Goal: Task Accomplishment & Management: Complete application form

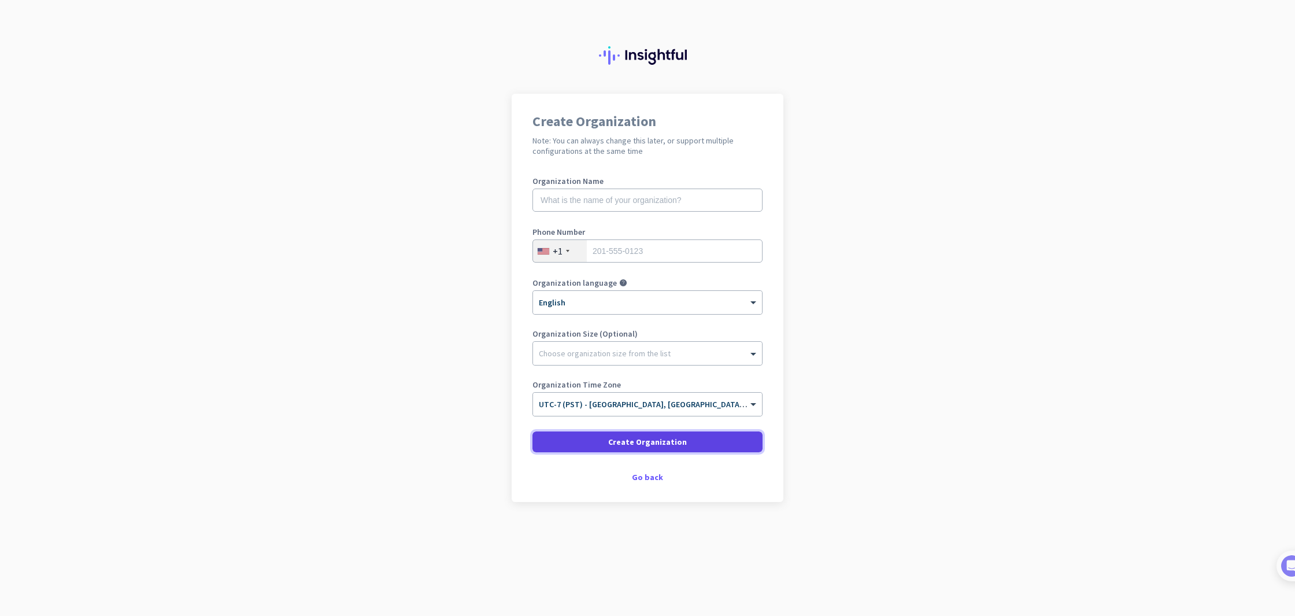
click at [621, 441] on span "Create Organization" at bounding box center [647, 442] width 79 height 12
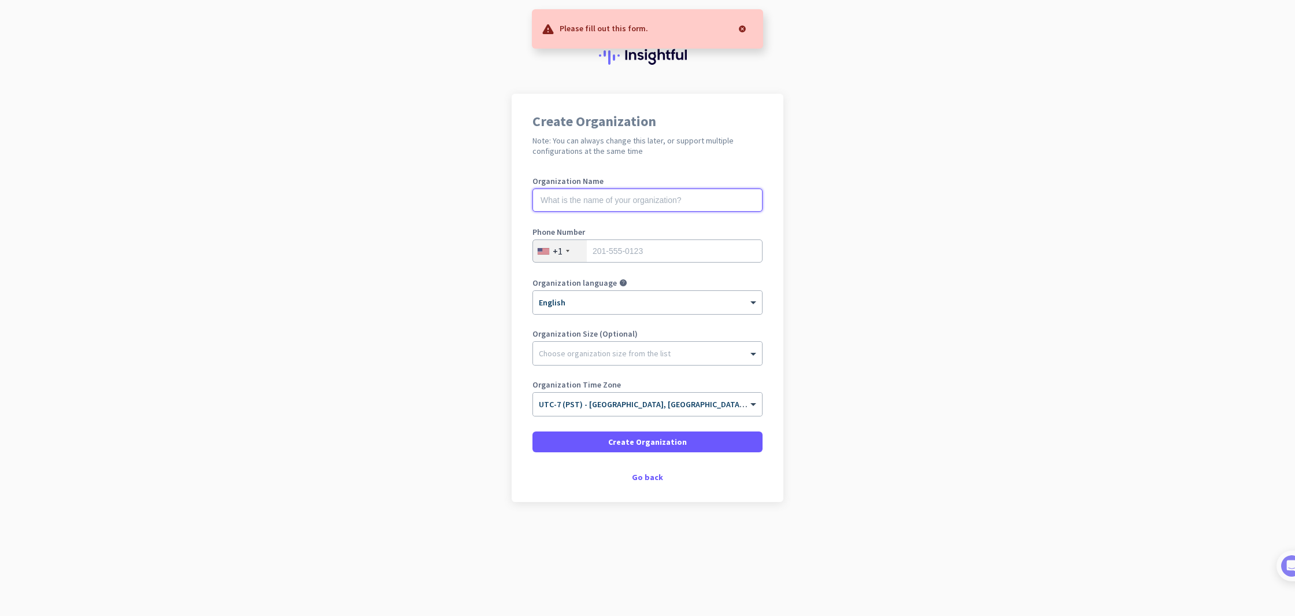
click at [673, 198] on input "text" at bounding box center [647, 199] width 230 height 23
type input "Mercor"
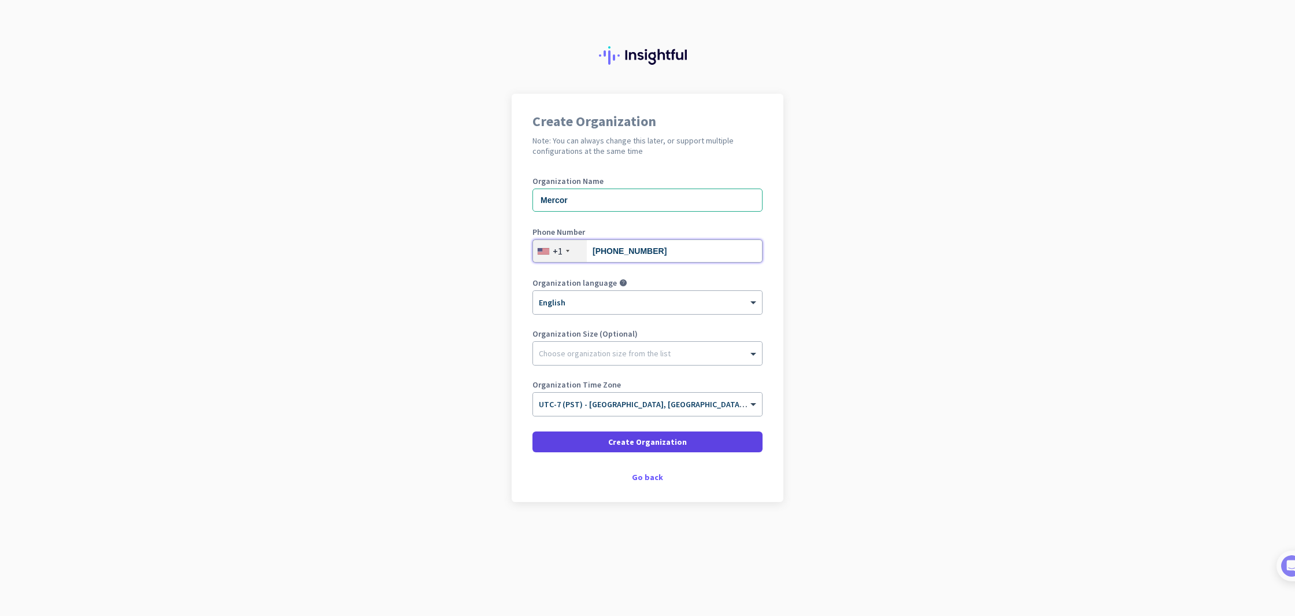
type input "[PHONE_NUMBER]"
click at [622, 431] on span at bounding box center [647, 442] width 230 height 28
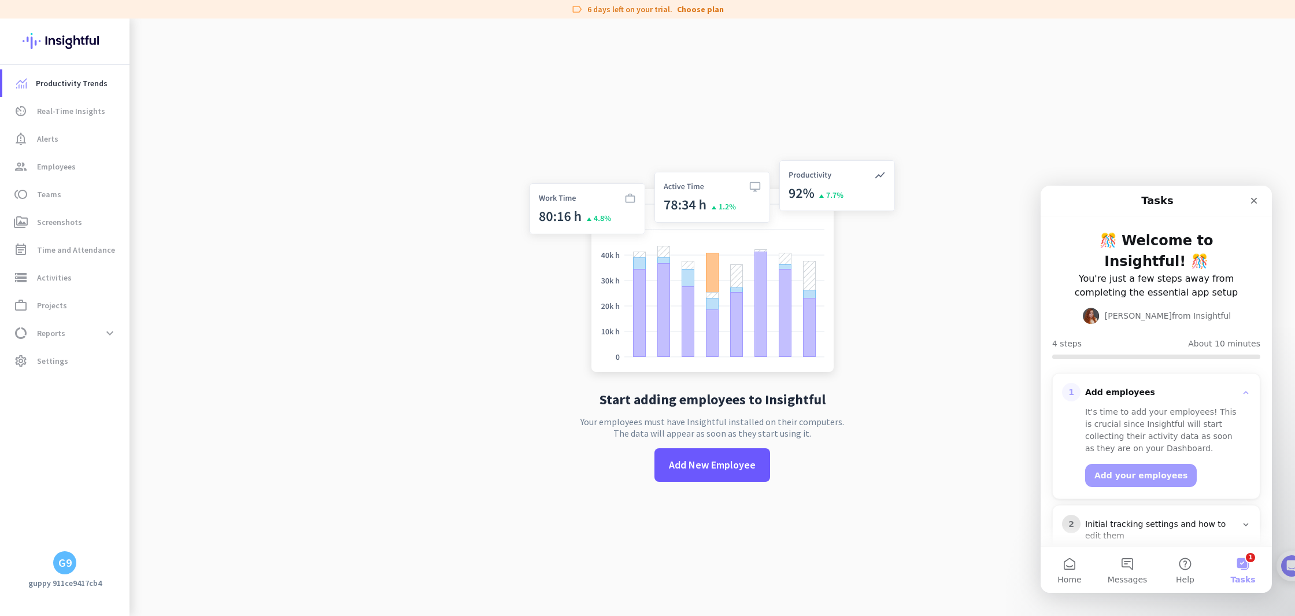
click at [70, 564] on div "G9" at bounding box center [64, 563] width 13 height 12
click at [162, 425] on div at bounding box center [647, 308] width 1295 height 616
click at [60, 558] on div "G9" at bounding box center [64, 563] width 13 height 12
click at [101, 543] on span "Sign out" at bounding box center [126, 540] width 70 height 10
